Goal: Check status: Check status

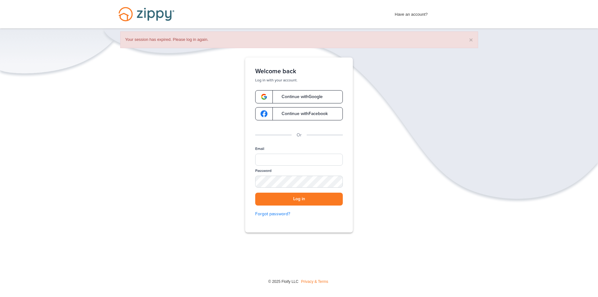
drag, startPoint x: 283, startPoint y: 166, endPoint x: 289, endPoint y: 157, distance: 11.3
click at [286, 163] on div "Email" at bounding box center [299, 157] width 88 height 22
click at [289, 157] on input "Email" at bounding box center [299, 160] width 88 height 12
type input "**********"
click at [255, 193] on button "Log in" at bounding box center [299, 199] width 88 height 13
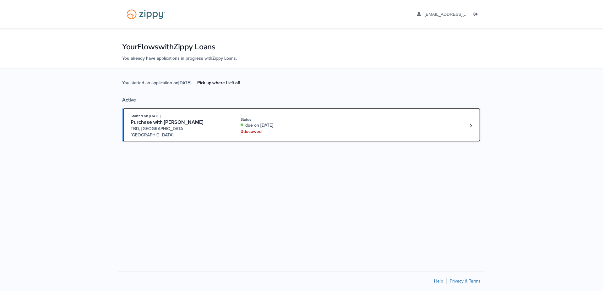
click at [324, 133] on link "Started on Sep. 29th, 2025 Purchase with Jacob Serres TBD, EastTroy, WI Status …" at bounding box center [301, 125] width 359 height 34
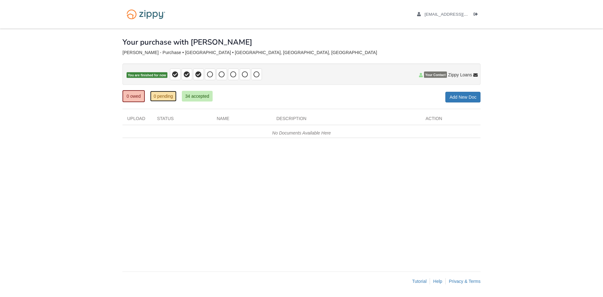
click at [165, 92] on link "0 pending" at bounding box center [163, 96] width 26 height 11
click at [204, 96] on link "34 accepted" at bounding box center [197, 96] width 31 height 11
